Goal: Check status: Check status

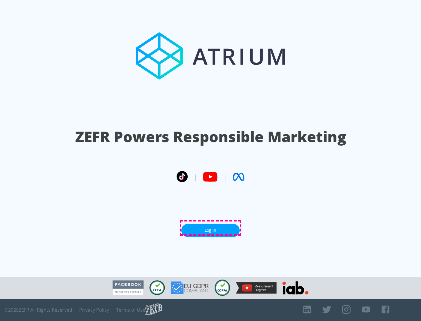
click at [210, 228] on link "Log In" at bounding box center [210, 230] width 58 height 13
